Goal: Task Accomplishment & Management: Use online tool/utility

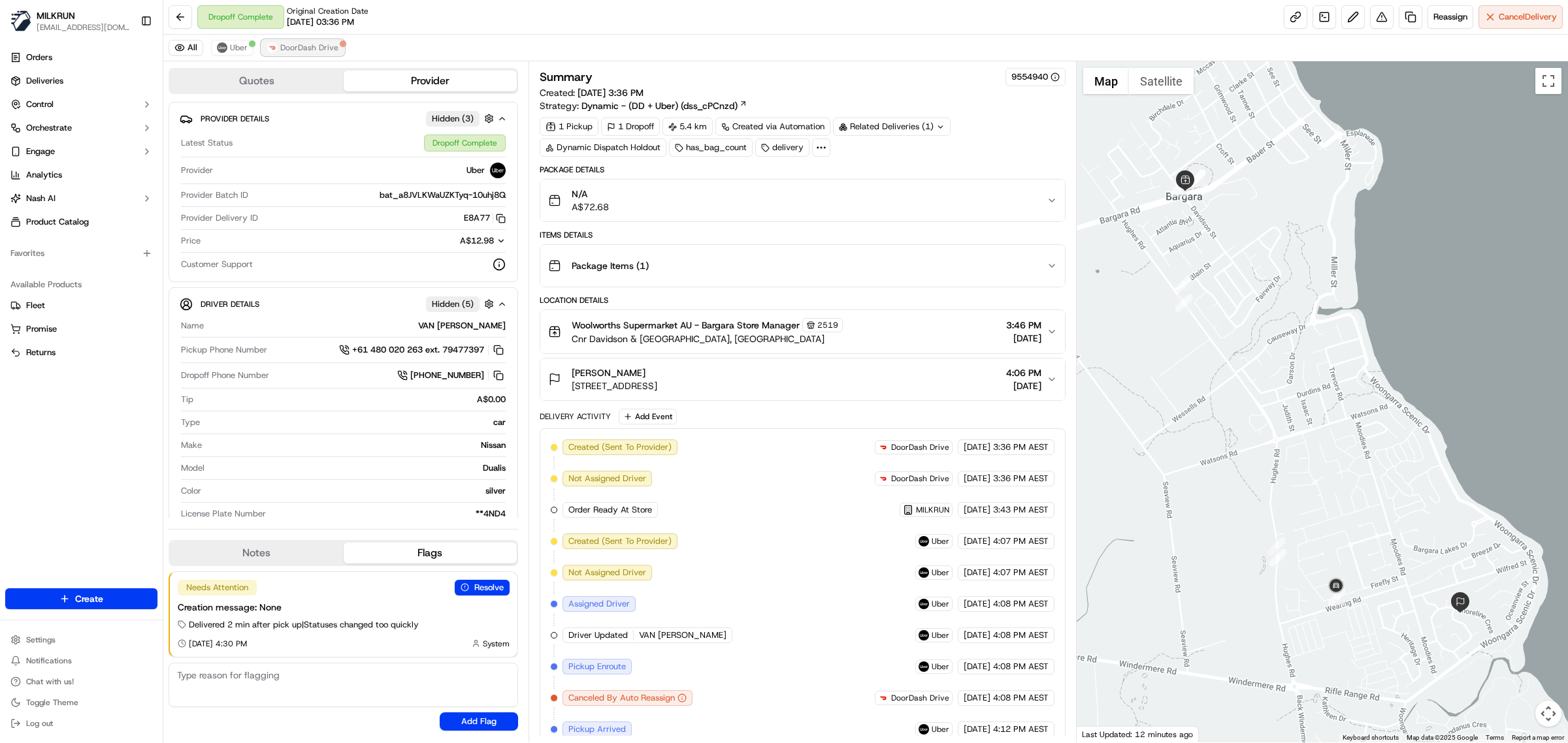
click at [292, 42] on span "DoorDash Drive" at bounding box center [309, 47] width 58 height 11
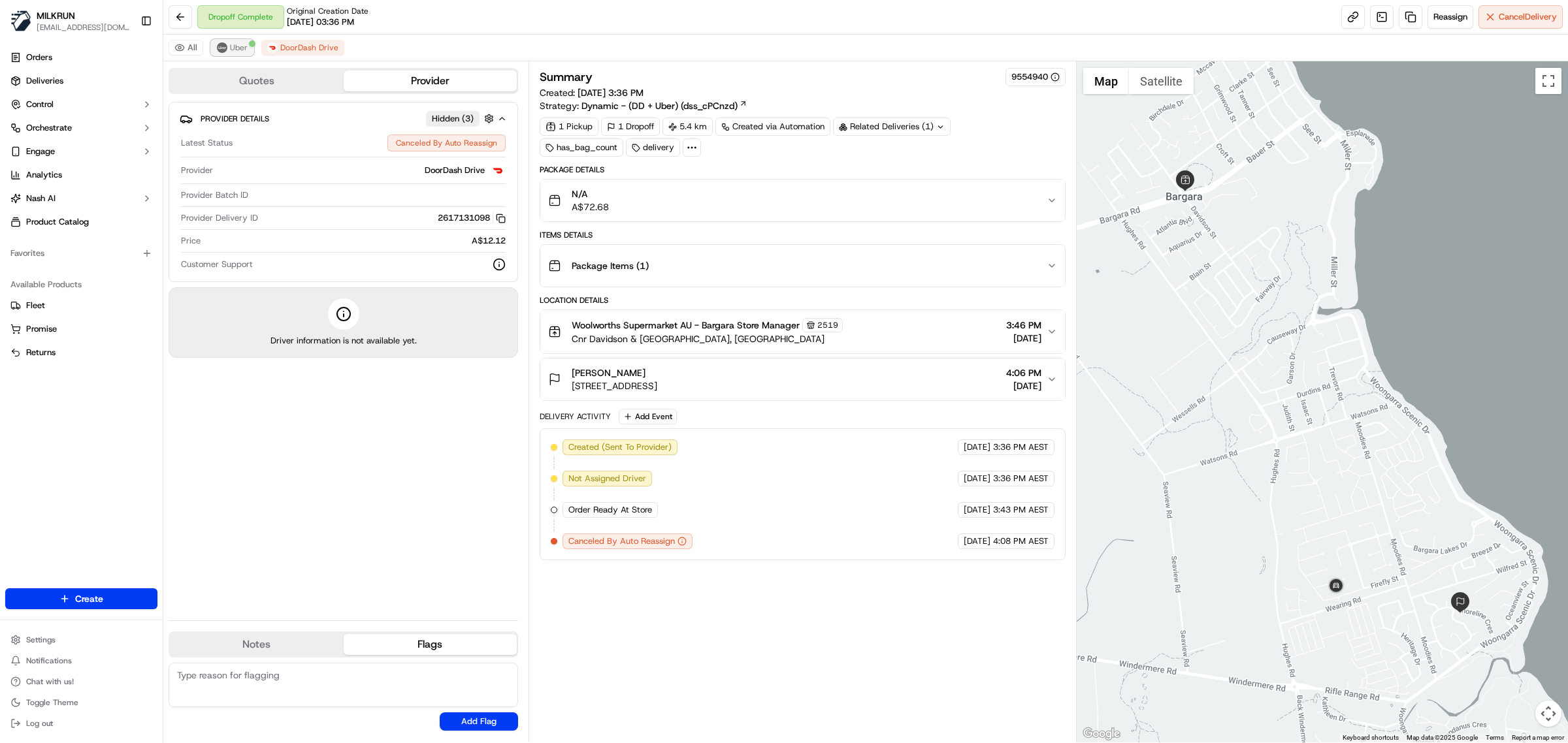
click at [236, 48] on span "Uber" at bounding box center [238, 47] width 18 height 11
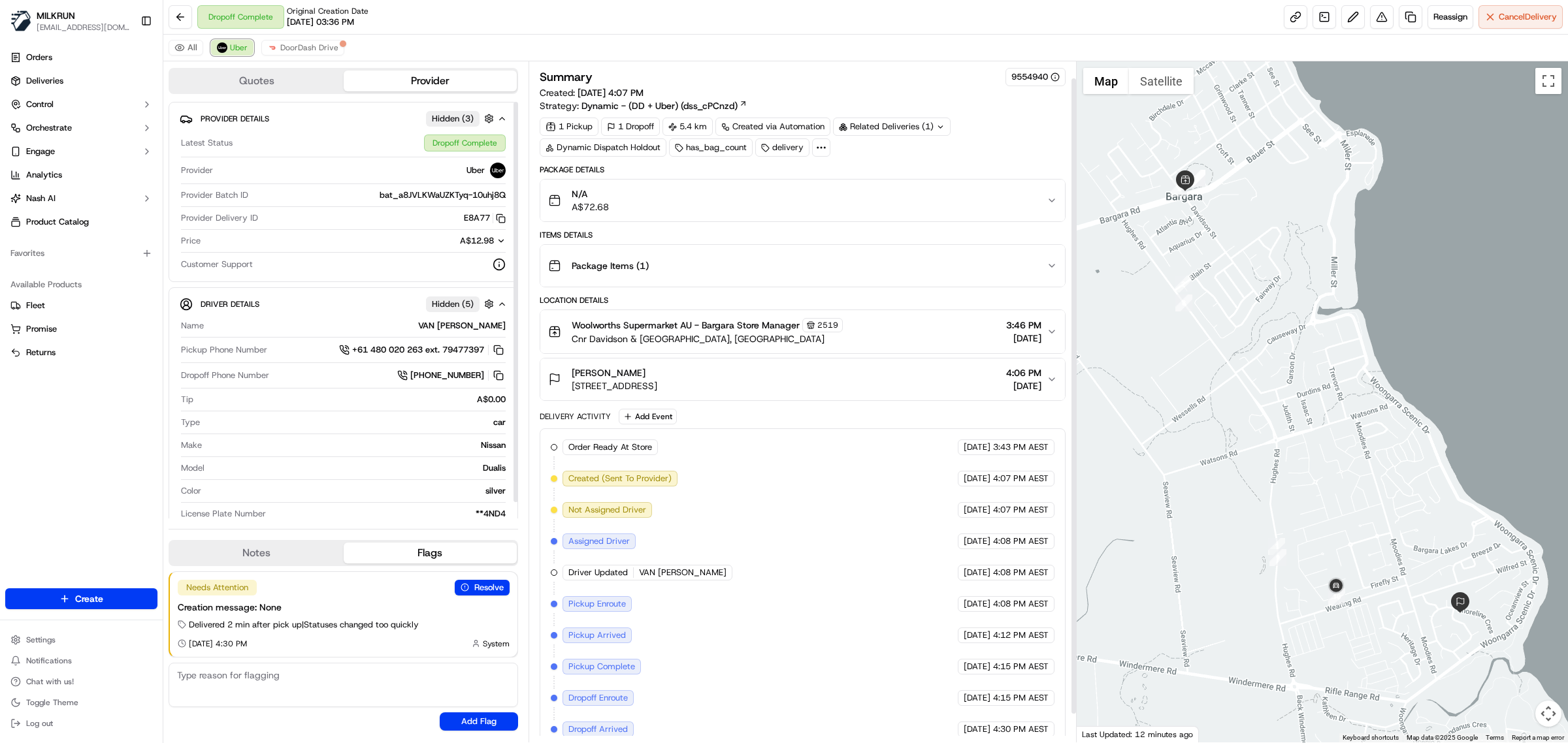
scroll to position [50, 0]
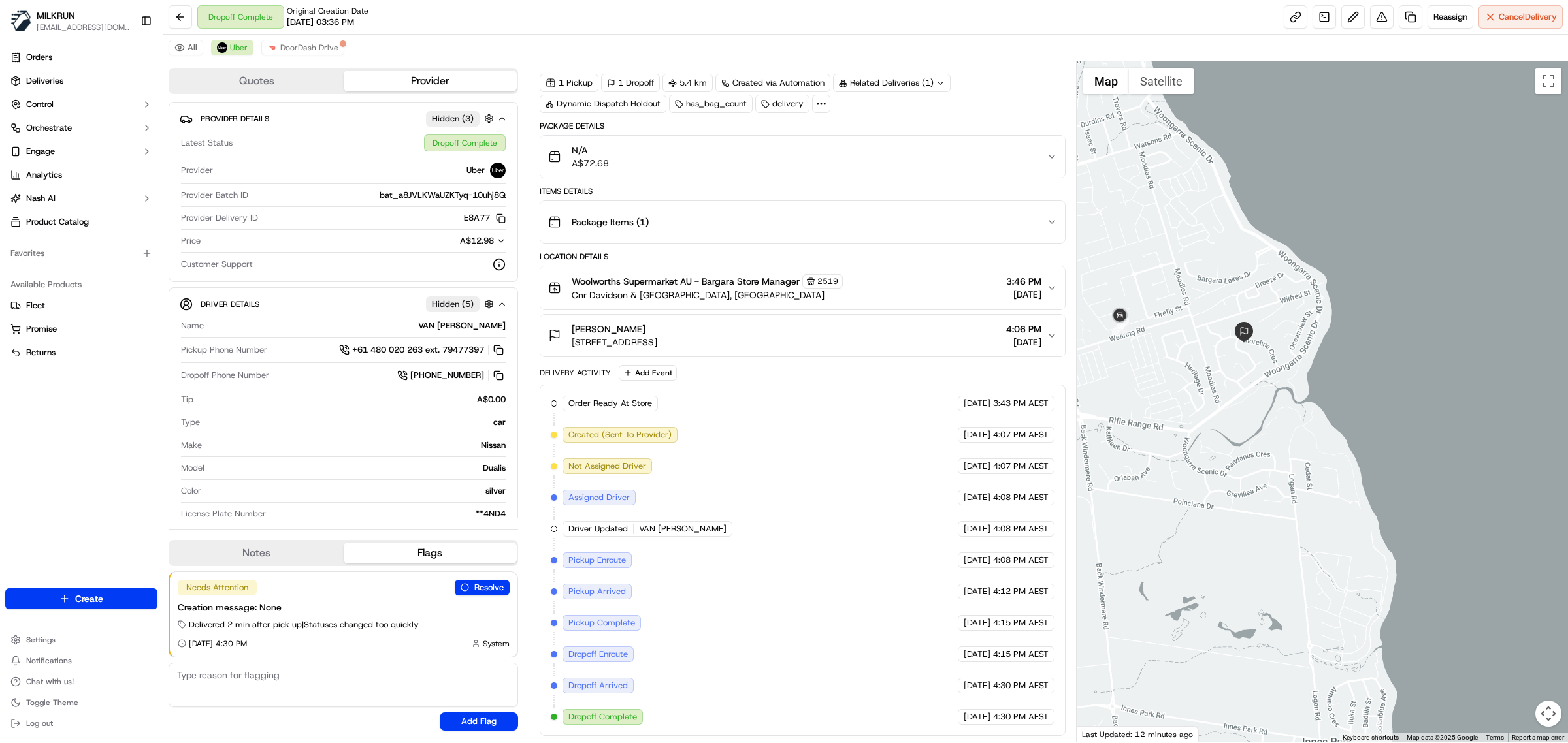
drag, startPoint x: 1387, startPoint y: 633, endPoint x: 1167, endPoint y: 350, distance: 358.5
click at [1167, 350] on div at bounding box center [1323, 401] width 492 height 681
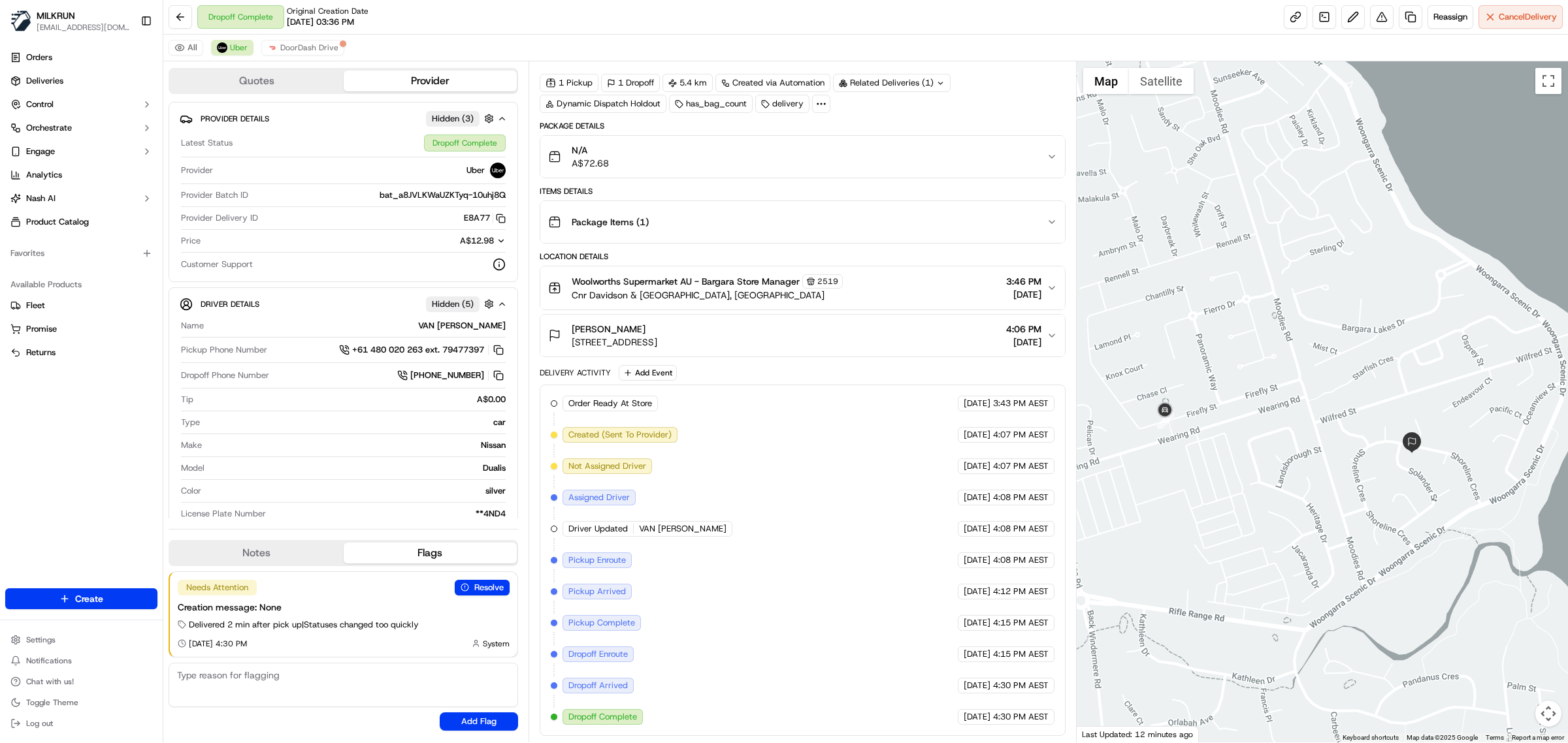
drag, startPoint x: 1203, startPoint y: 444, endPoint x: 1361, endPoint y: 579, distance: 207.8
click at [1317, 609] on div at bounding box center [1323, 401] width 492 height 681
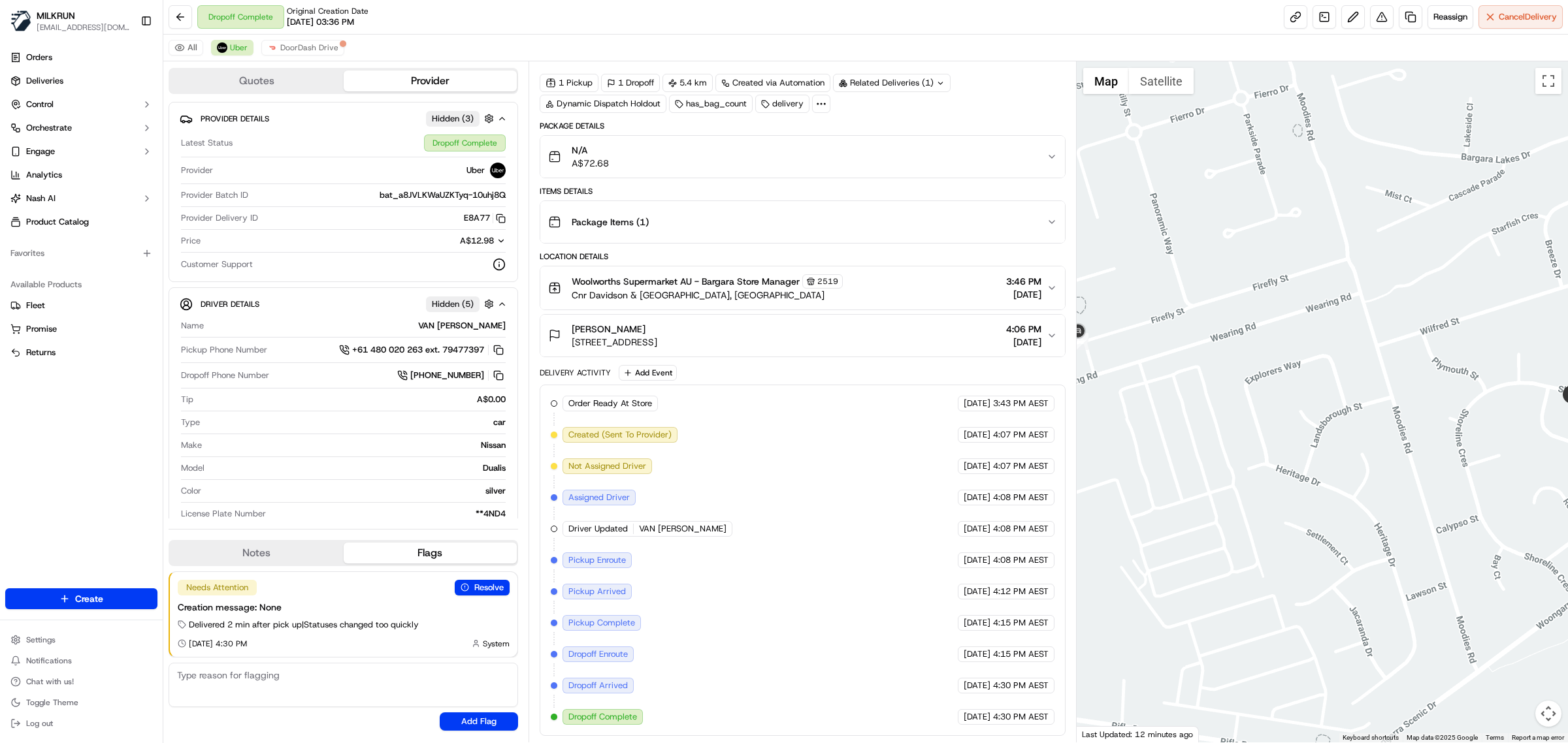
drag, startPoint x: 1242, startPoint y: 512, endPoint x: 1347, endPoint y: 586, distance: 128.5
click at [1347, 586] on div at bounding box center [1323, 401] width 492 height 681
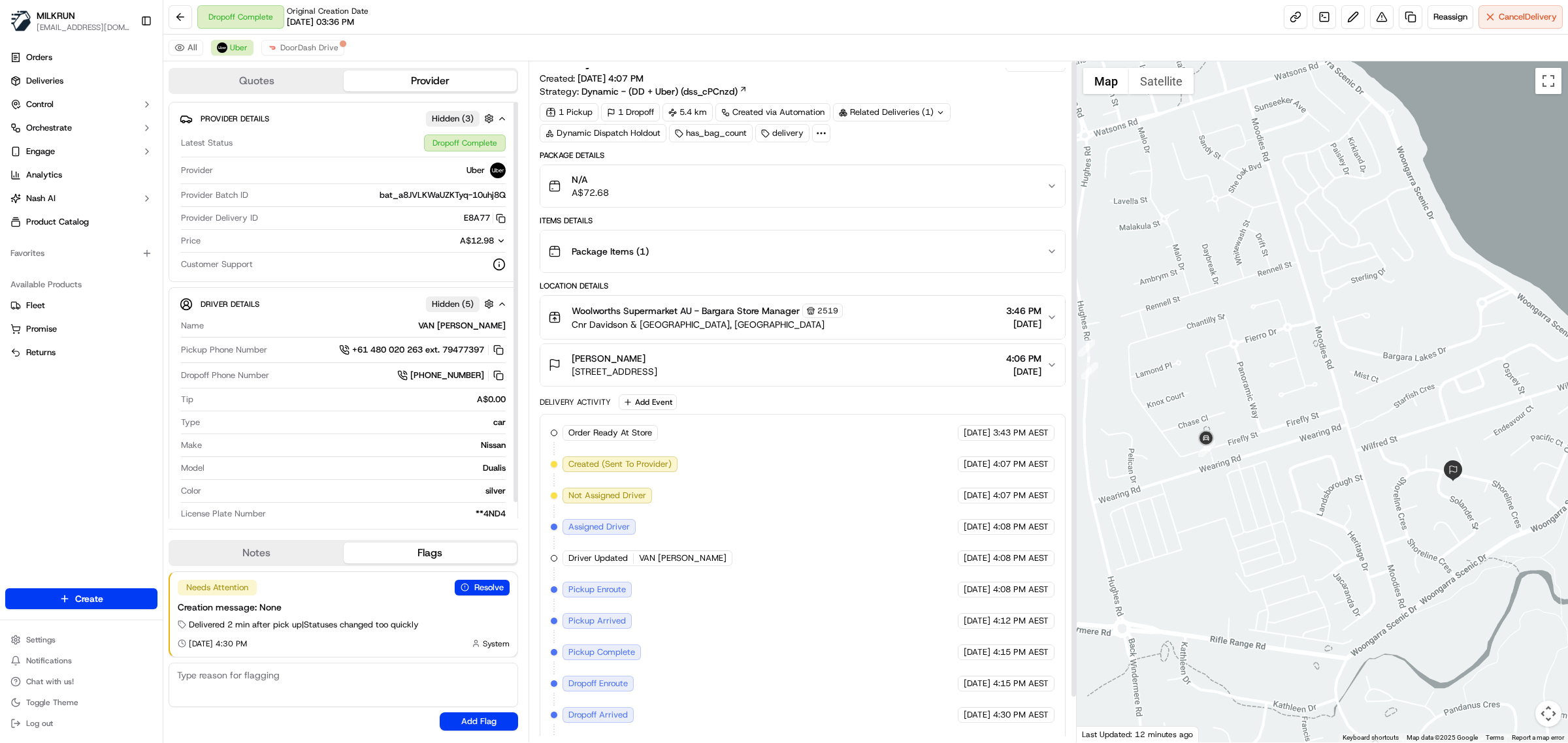
scroll to position [0, 0]
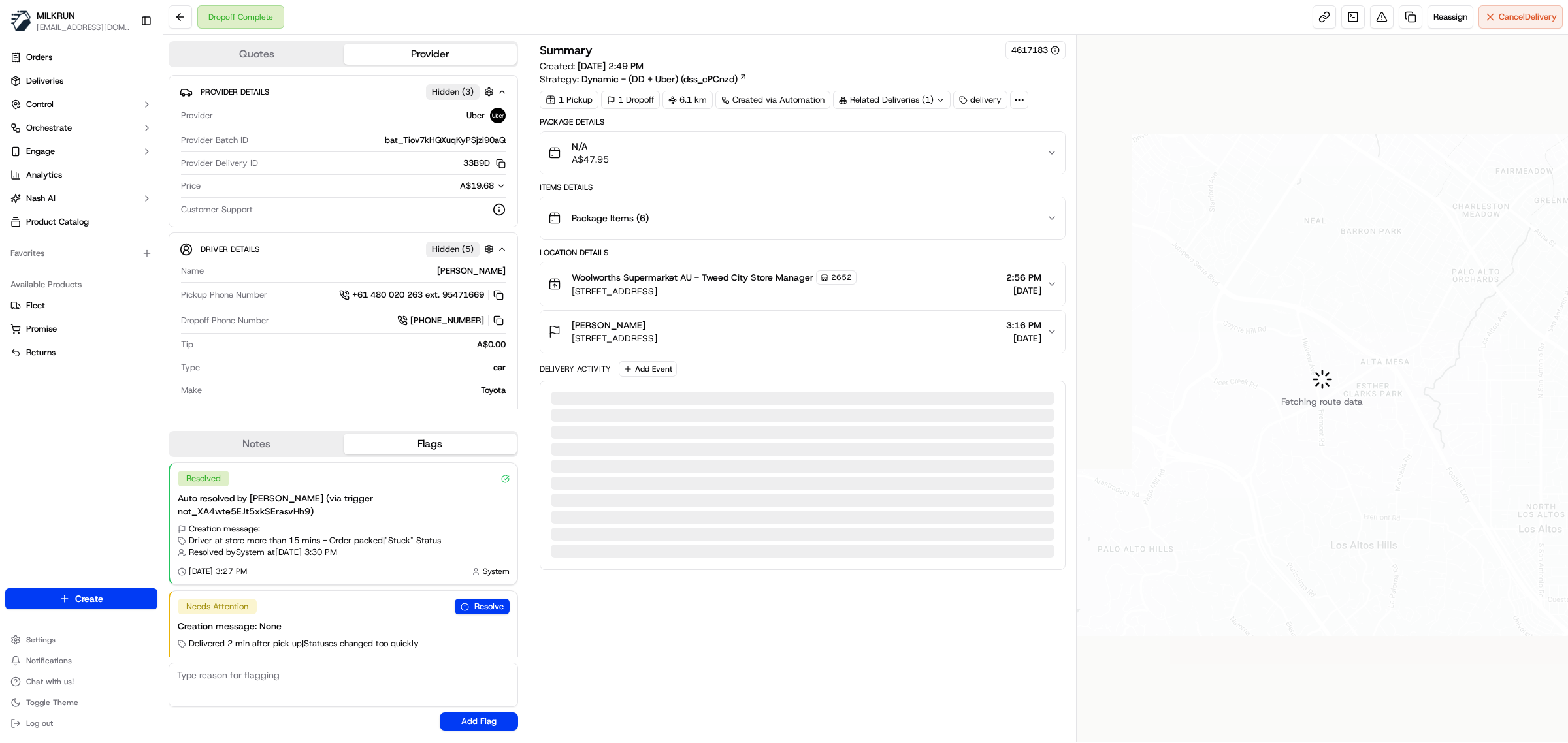
scroll to position [7, 0]
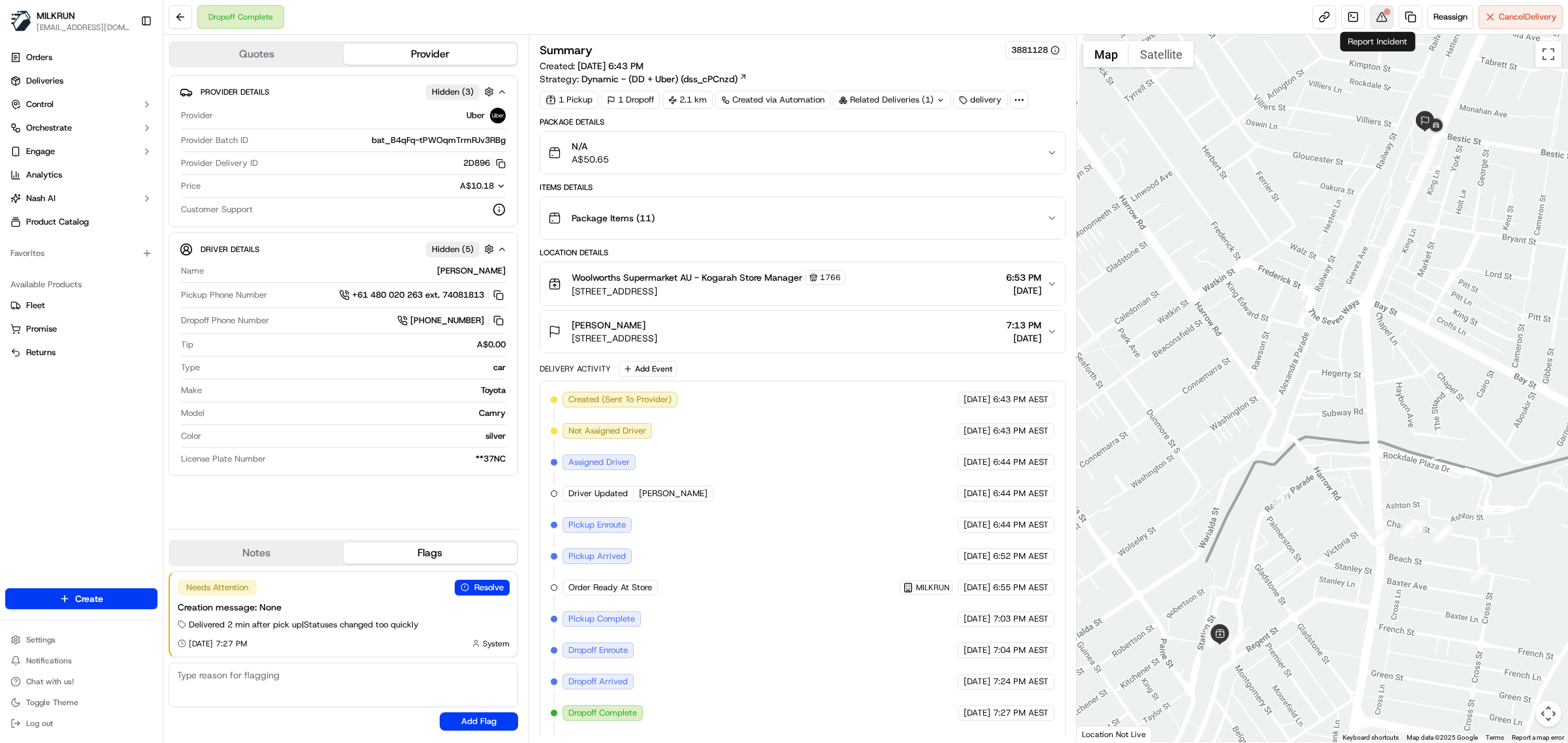
click at [1384, 13] on div at bounding box center [1387, 11] width 6 height 6
